Goal: Task Accomplishment & Management: Use online tool/utility

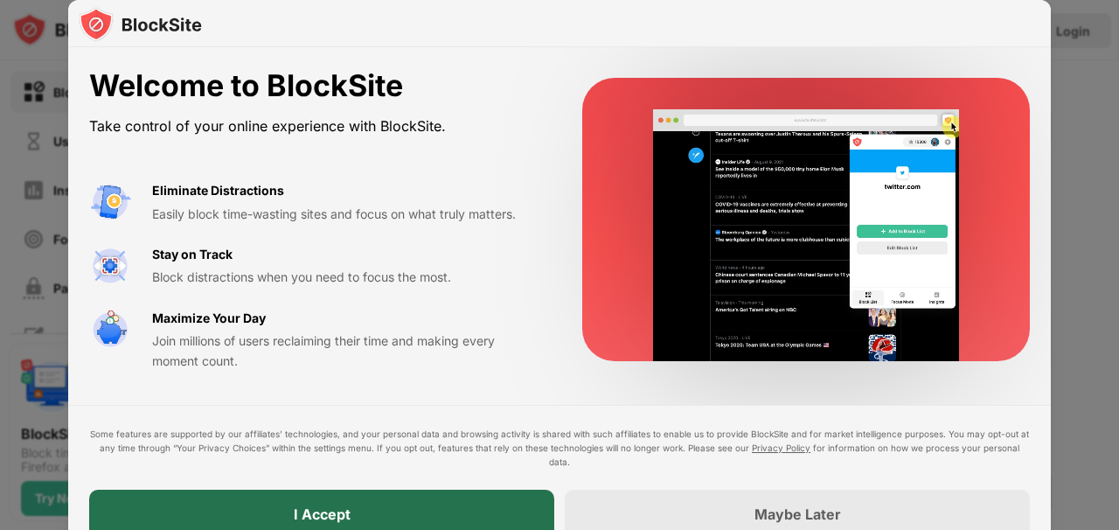
click at [429, 505] on div "I Accept" at bounding box center [321, 513] width 465 height 49
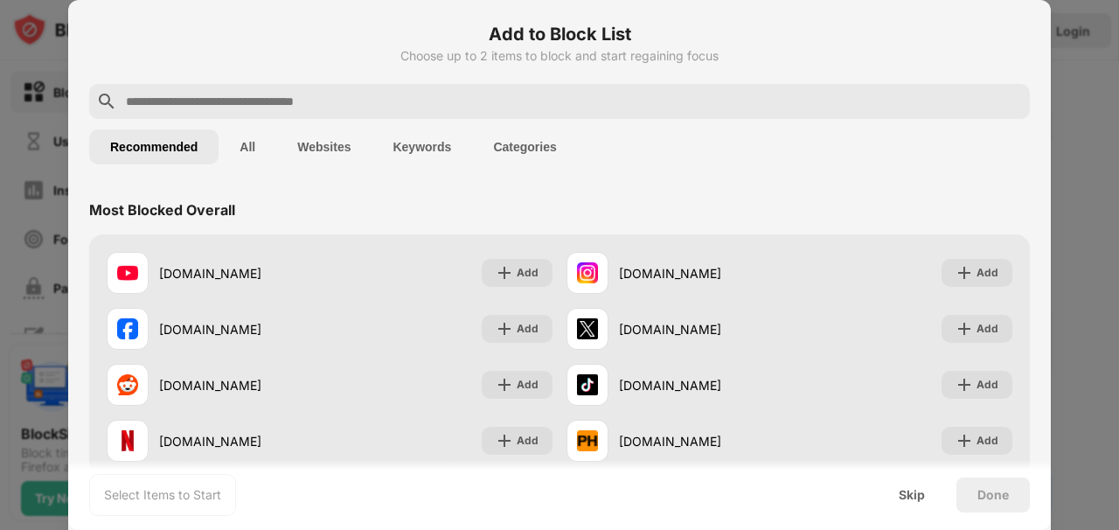
click at [378, 107] on input "text" at bounding box center [573, 101] width 898 height 21
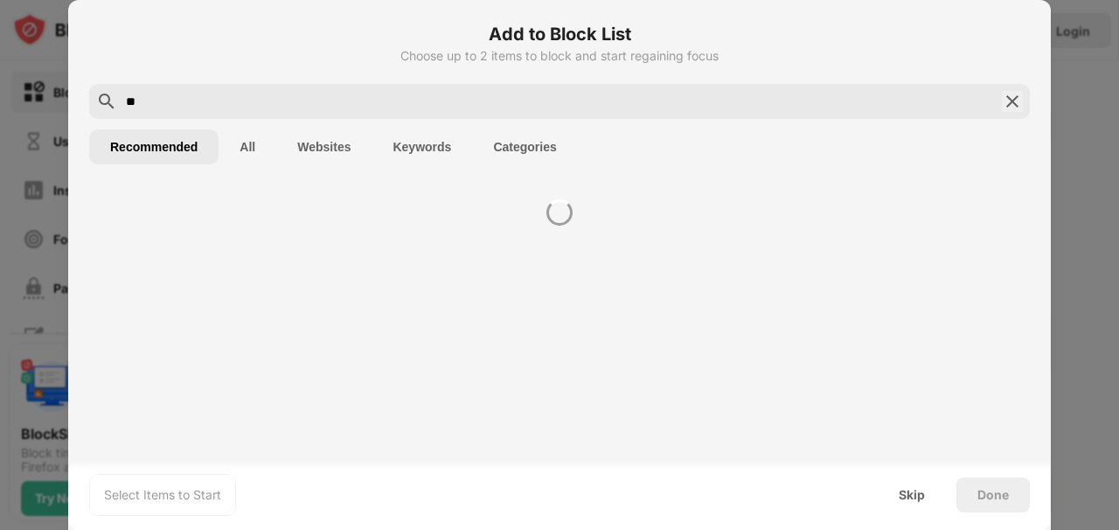
type input "*"
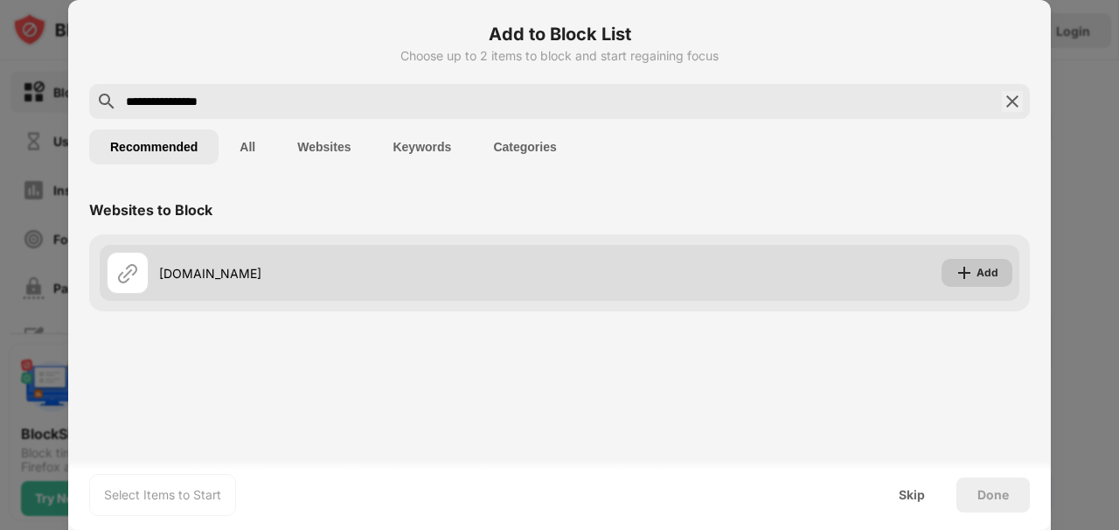
click at [972, 268] on div "Websites to Block mangaforfree.com Add" at bounding box center [559, 333] width 982 height 297
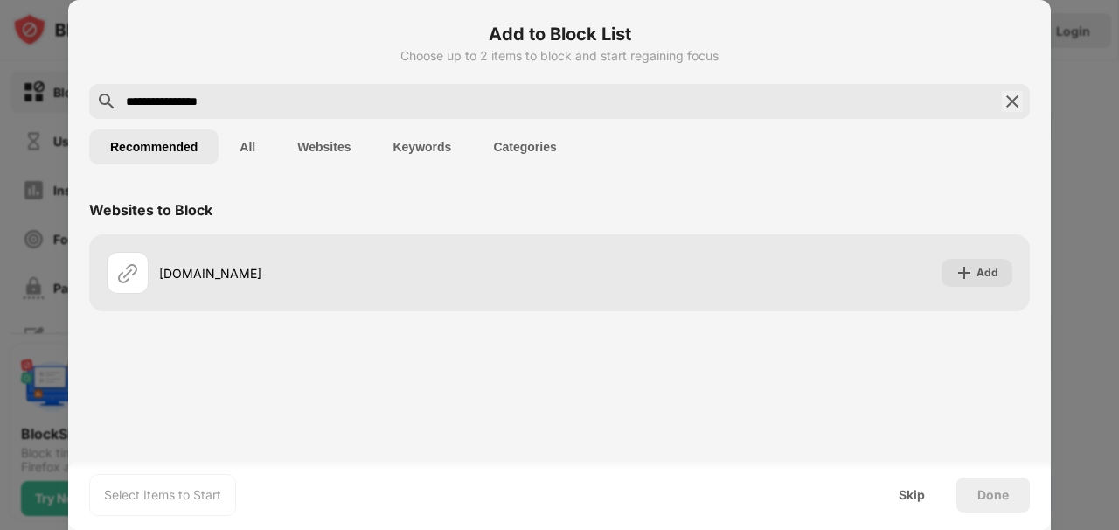
click at [264, 100] on input "**********" at bounding box center [559, 101] width 870 height 21
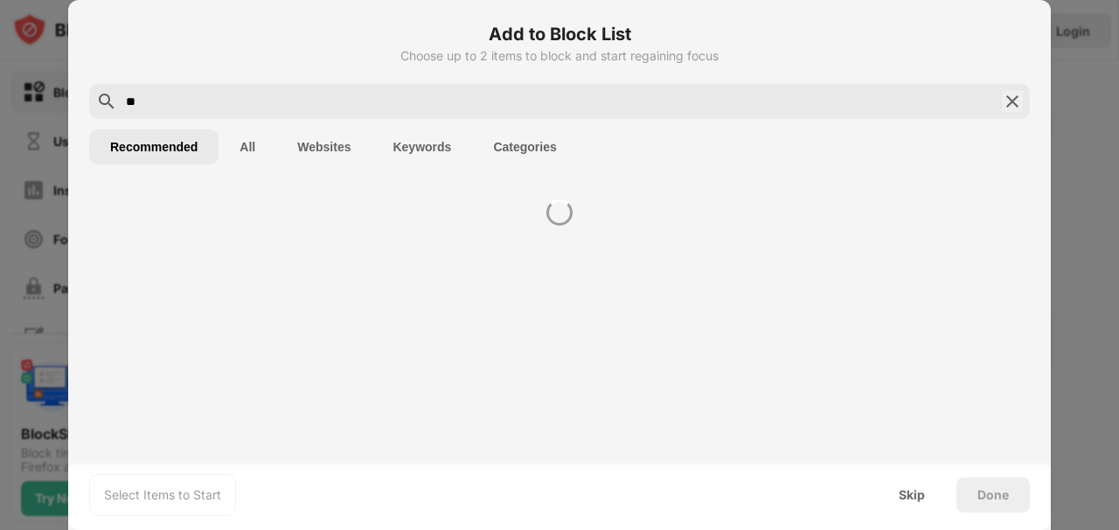
type input "*"
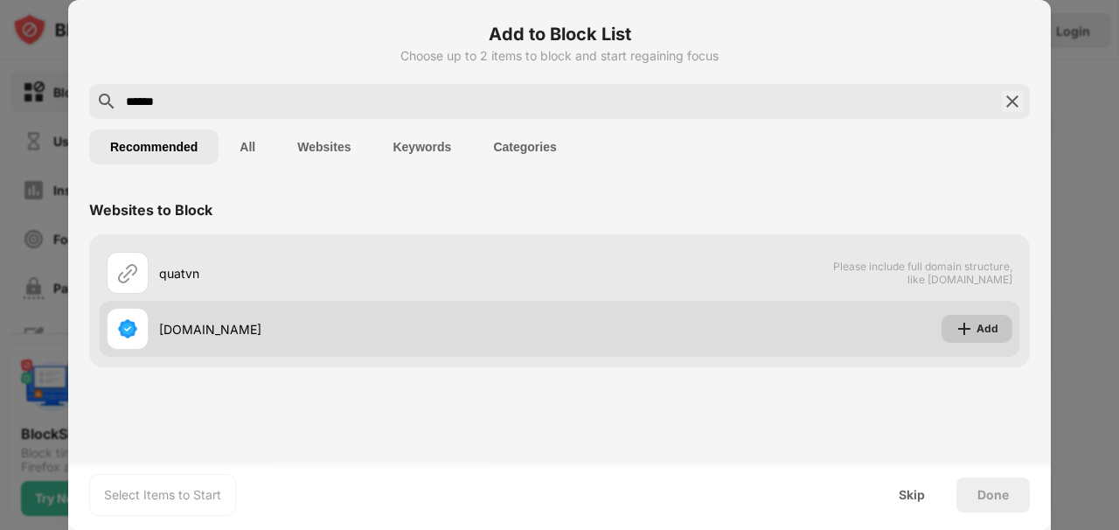
type input "******"
click at [994, 340] on div "Websites to Block quatvn Please include full domain structure, like domain.com …" at bounding box center [559, 333] width 982 height 297
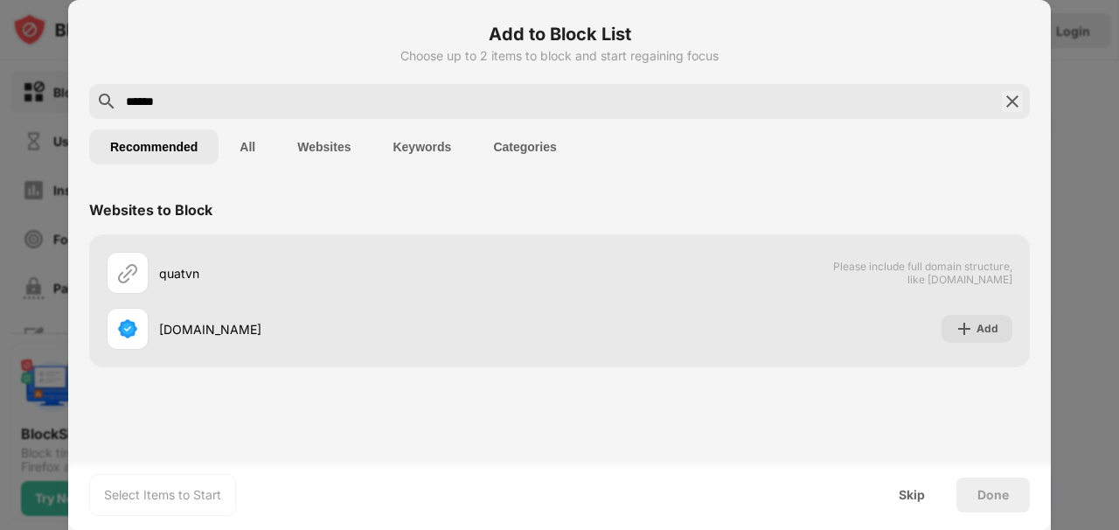
click at [1013, 97] on img at bounding box center [1011, 101] width 21 height 21
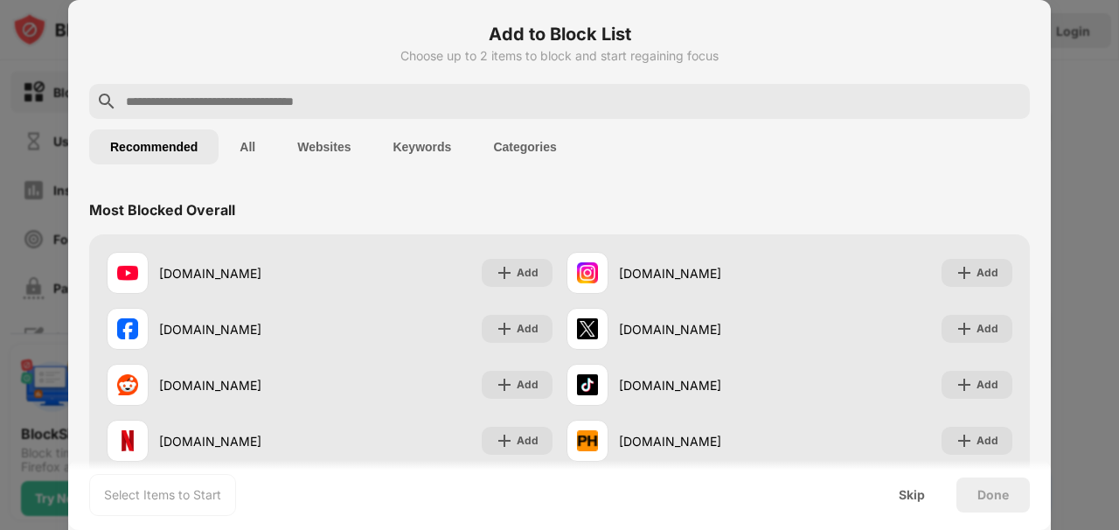
click at [306, 104] on input "text" at bounding box center [573, 101] width 898 height 21
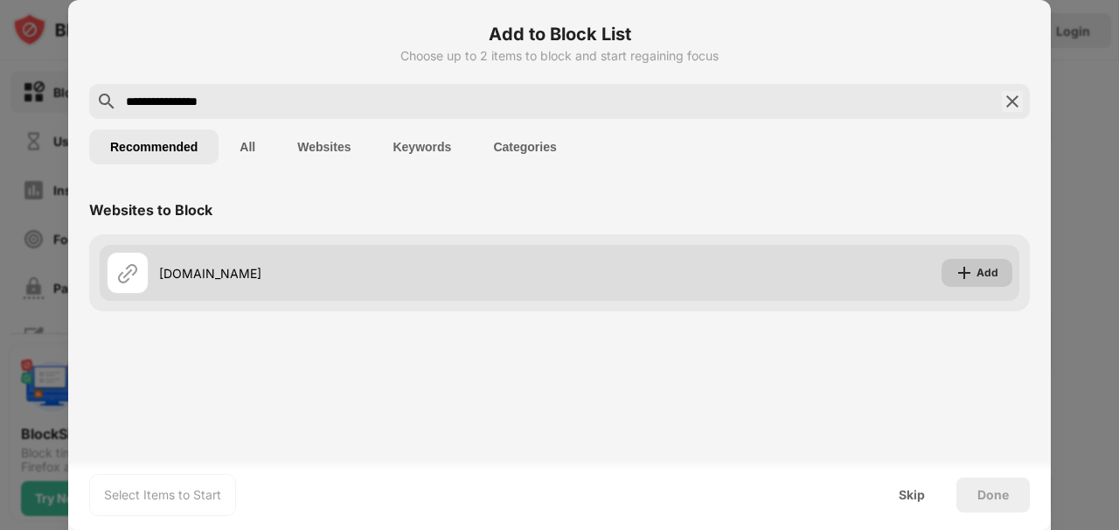
type input "**********"
click at [965, 263] on div "Websites to Block mangaforfree.com Add" at bounding box center [559, 333] width 982 height 297
click at [983, 274] on div "Add" at bounding box center [987, 272] width 22 height 17
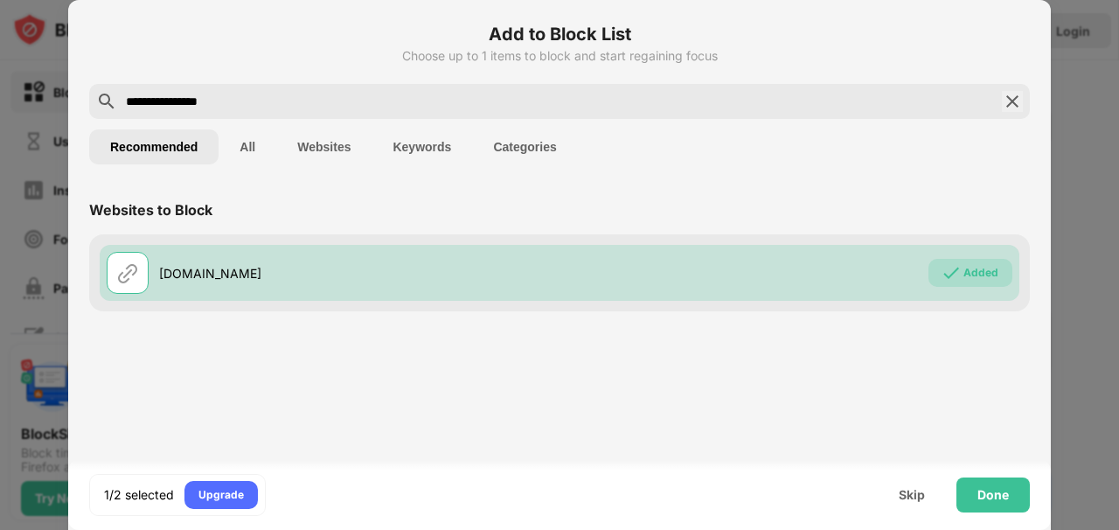
click at [281, 104] on input "**********" at bounding box center [559, 101] width 870 height 21
click at [1010, 102] on img at bounding box center [1011, 101] width 21 height 21
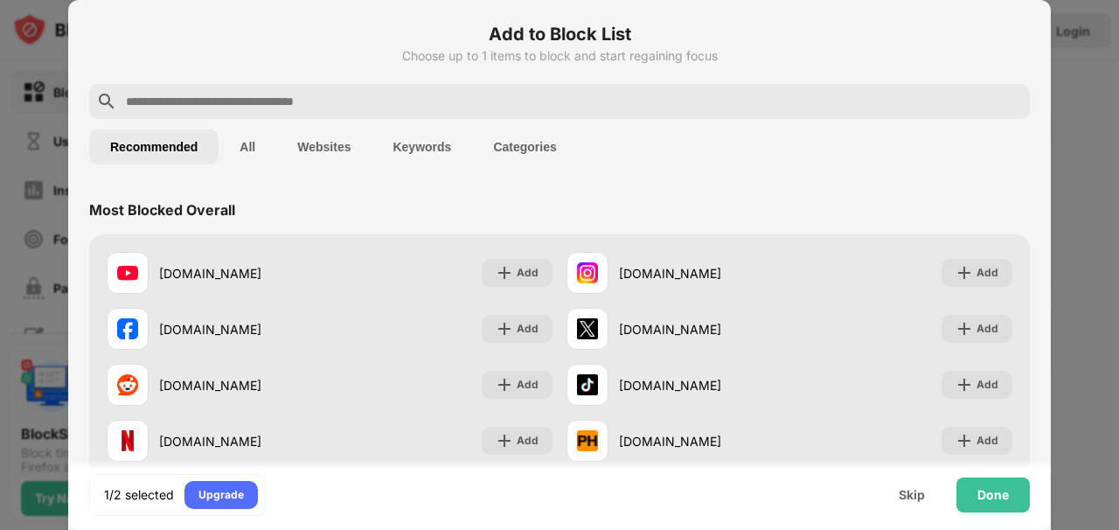
click at [344, 98] on input "text" at bounding box center [573, 101] width 898 height 21
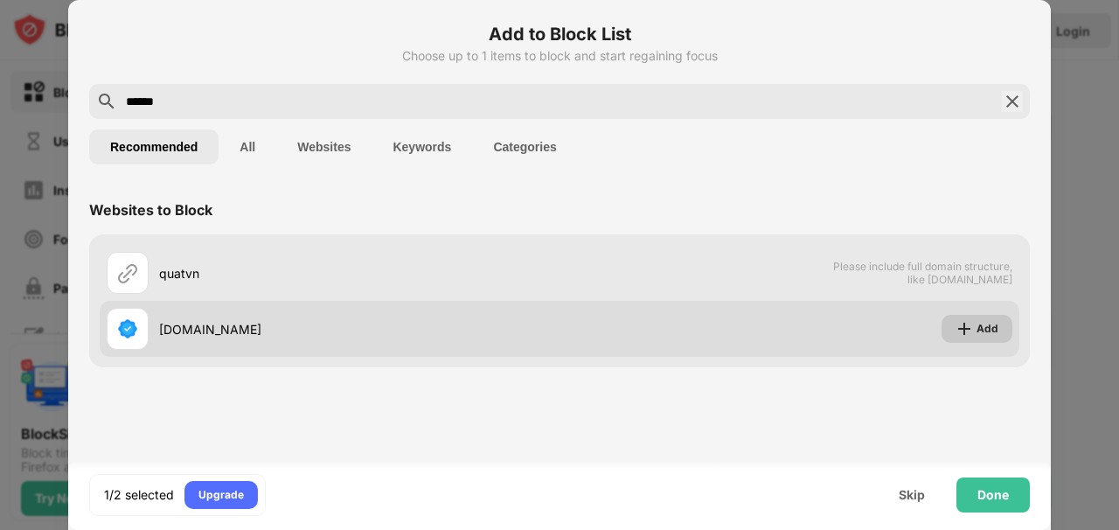
type input "******"
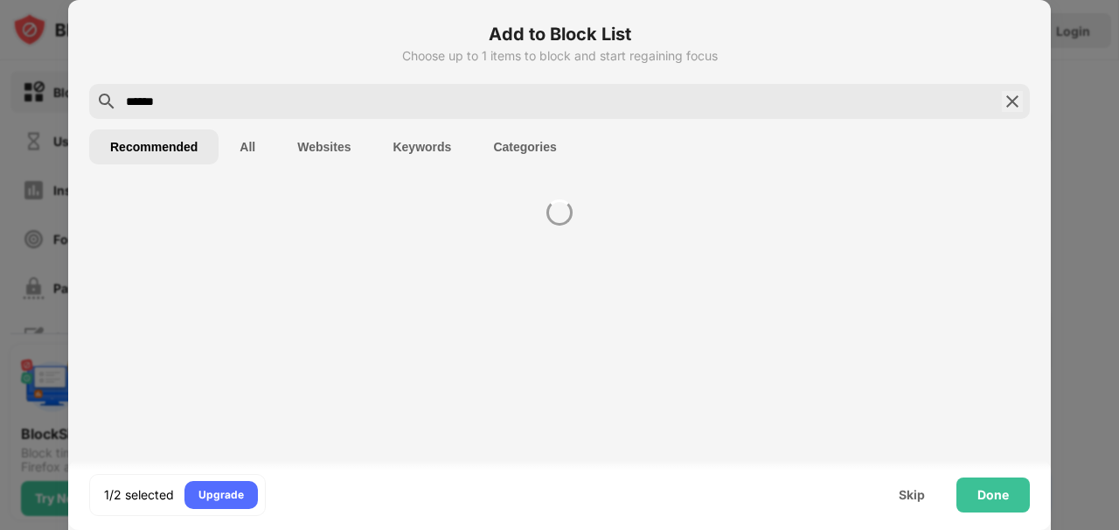
click at [960, 328] on div at bounding box center [559, 333] width 982 height 297
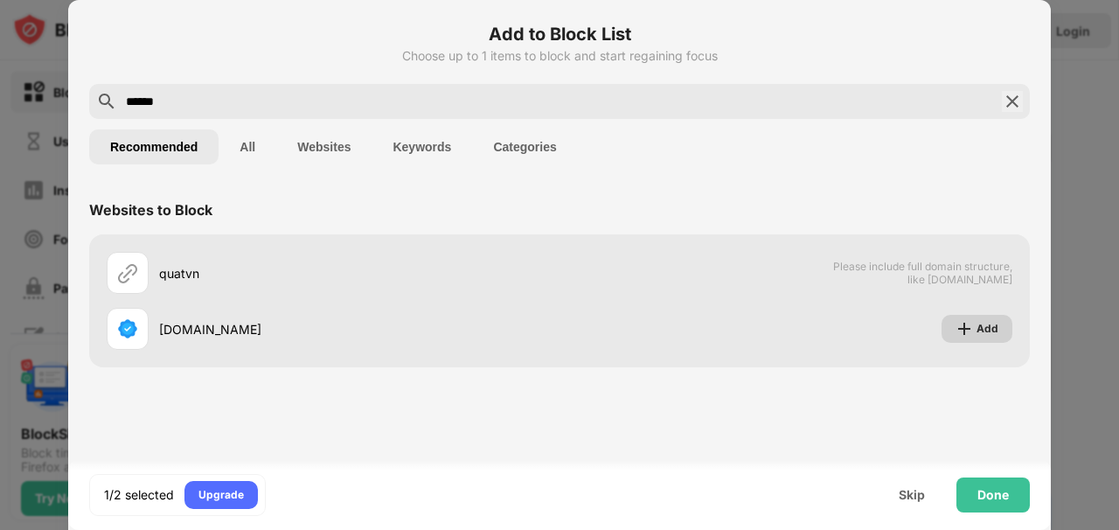
click at [961, 324] on img at bounding box center [963, 328] width 17 height 17
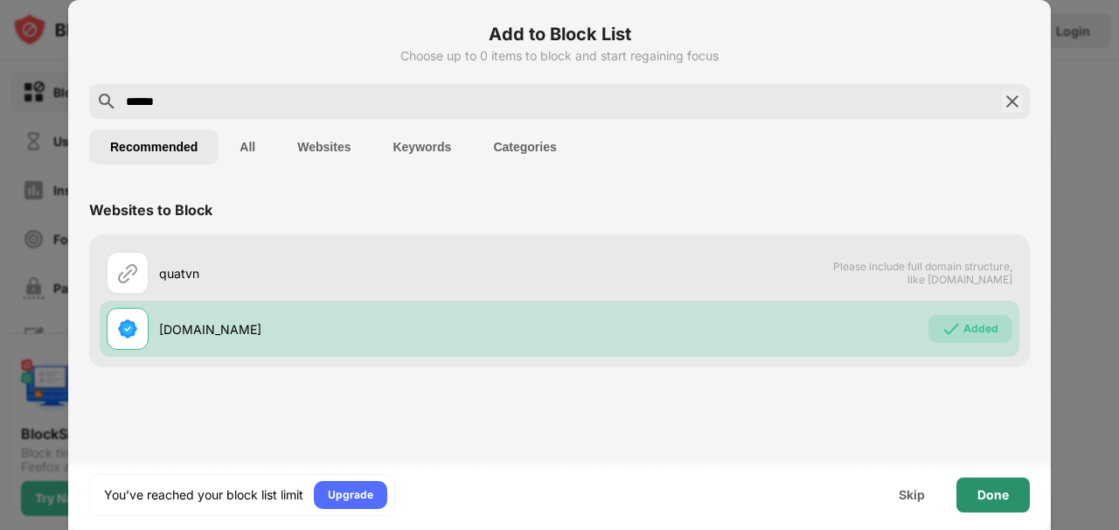
click at [983, 491] on div "Done" at bounding box center [992, 495] width 31 height 14
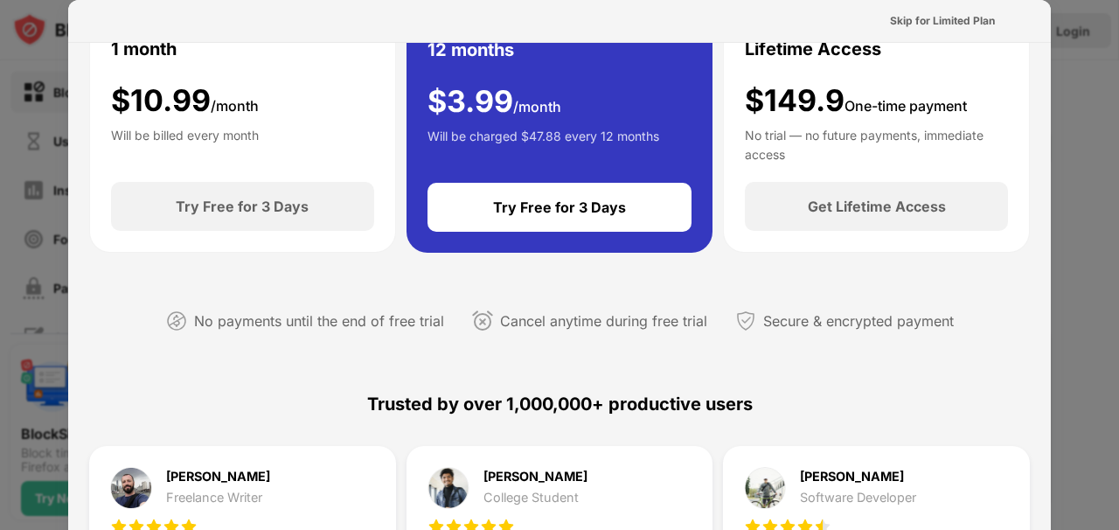
scroll to position [437, 0]
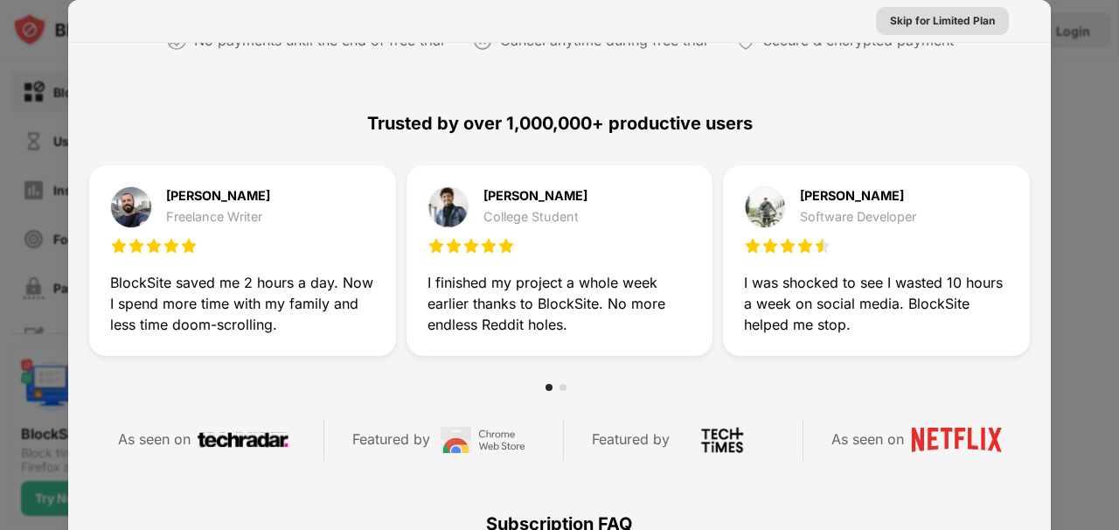
click at [915, 18] on div "Skip for Limited Plan" at bounding box center [942, 20] width 105 height 17
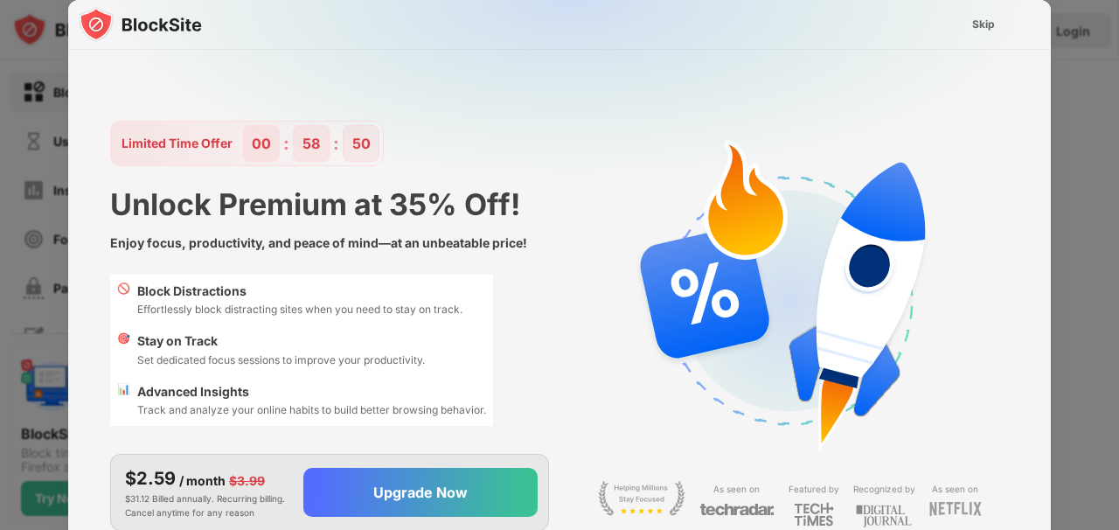
scroll to position [0, 0]
click at [979, 27] on div "Skip" at bounding box center [983, 24] width 23 height 17
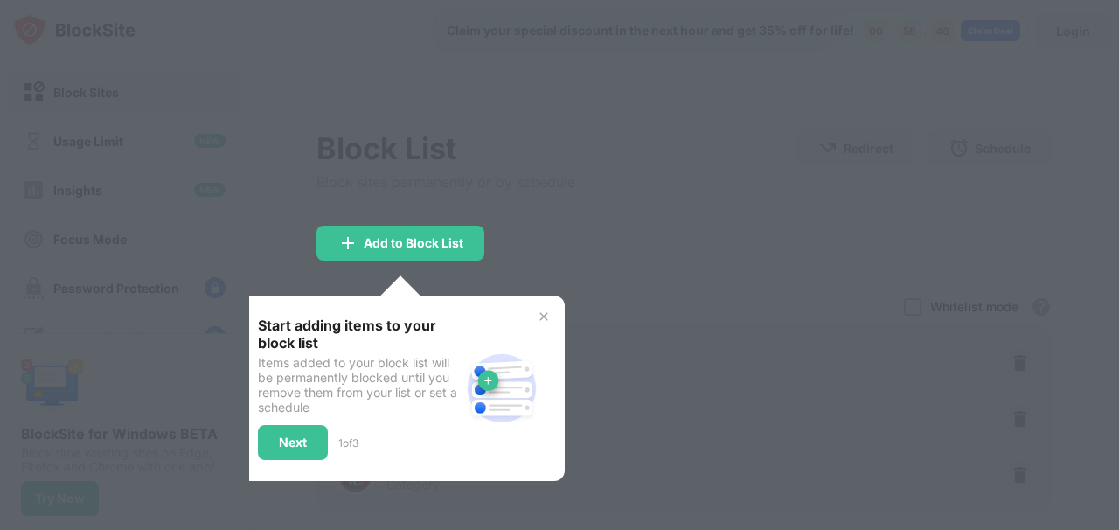
click at [541, 313] on img at bounding box center [544, 316] width 14 height 14
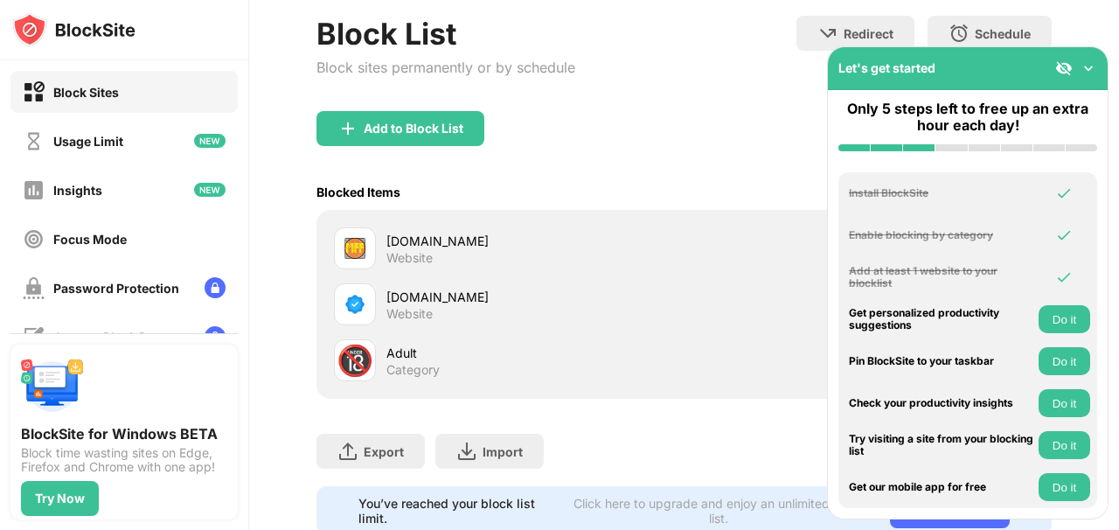
scroll to position [182, 0]
